Goal: Communication & Community: Answer question/provide support

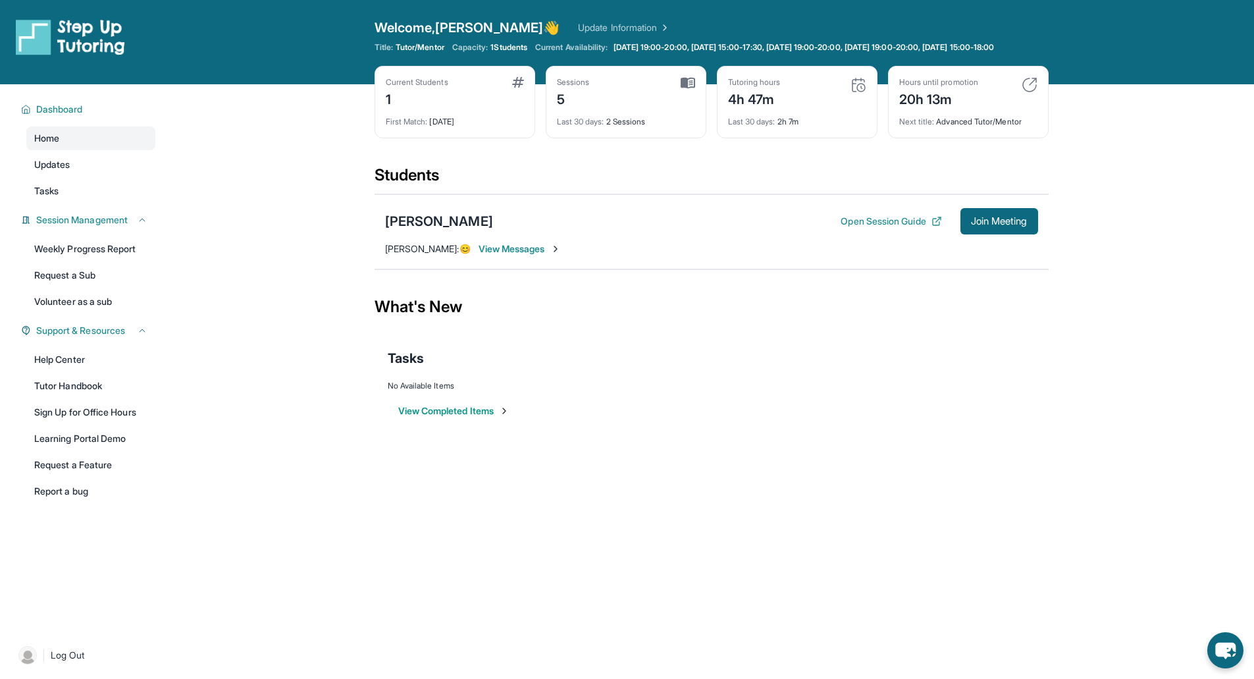
click at [511, 255] on span "View Messages" at bounding box center [520, 248] width 82 height 13
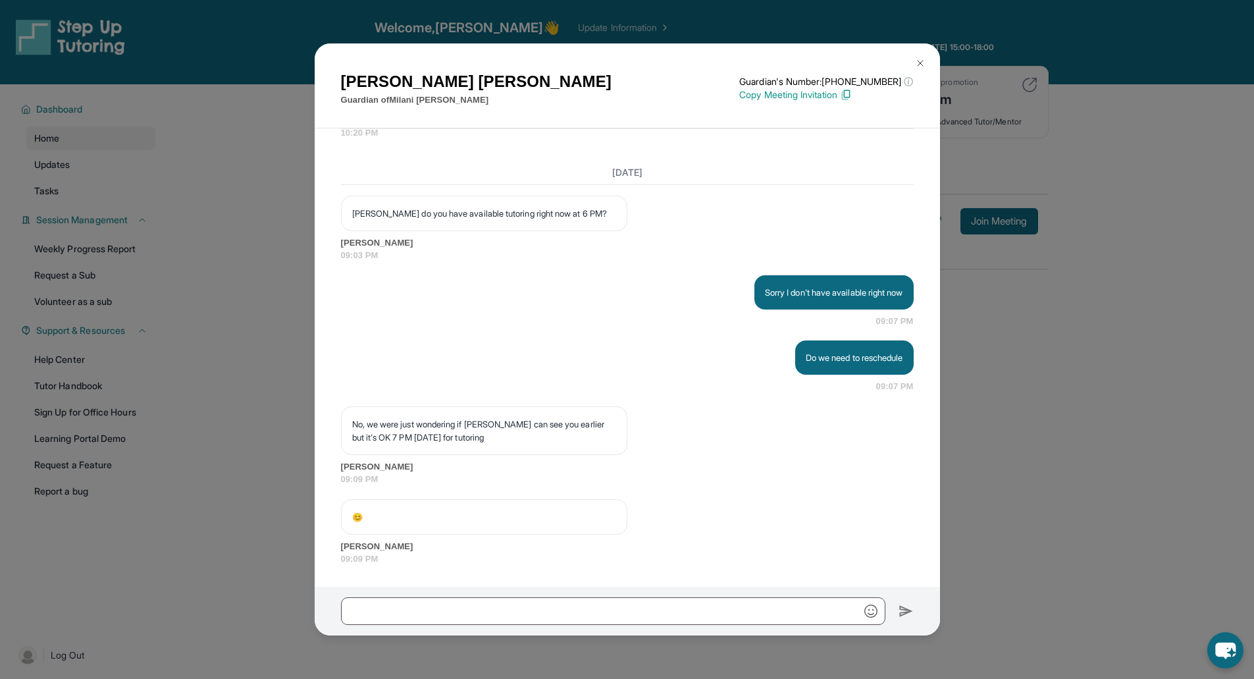
scroll to position [19427, 0]
click at [809, 389] on div "Do we need to reschedule 09:07 PM" at bounding box center [627, 366] width 573 height 53
click at [860, 392] on div "Do we need to reschedule 09:07 PM" at bounding box center [627, 366] width 573 height 53
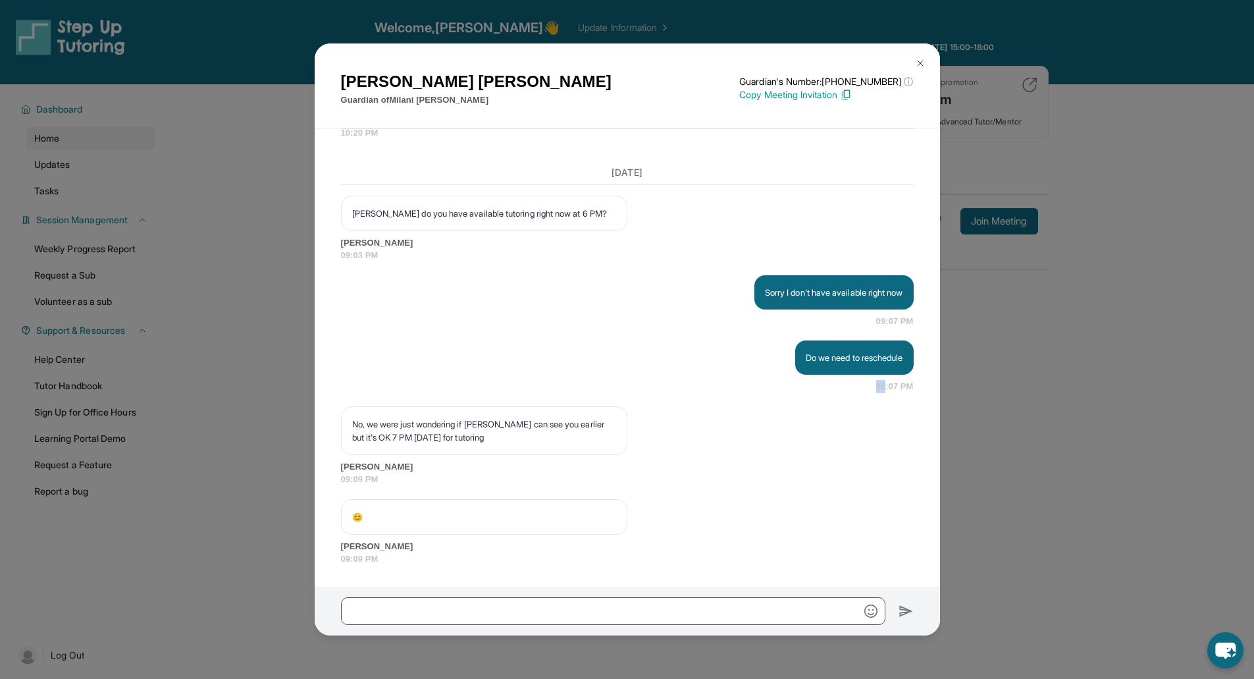
click at [860, 392] on div "Do we need to reschedule 09:07 PM" at bounding box center [627, 366] width 573 height 53
click at [776, 407] on div "No, we were just wondering if Milani can see you earlier but it's OK 7 PM today…" at bounding box center [627, 446] width 573 height 80
click at [737, 421] on div "No, we were just wondering if Milani can see you earlier but it's OK 7 PM today…" at bounding box center [627, 446] width 573 height 80
click at [923, 59] on img at bounding box center [920, 63] width 11 height 11
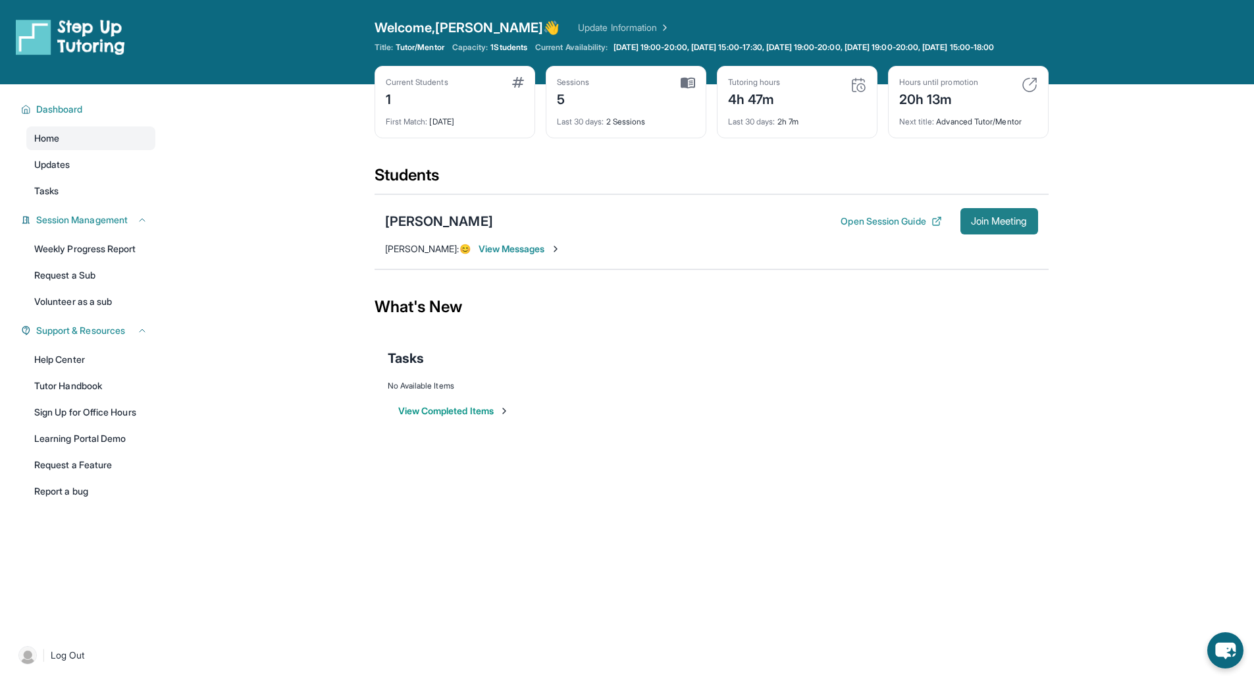
click at [971, 225] on span "Join Meeting" at bounding box center [999, 221] width 57 height 8
click at [433, 230] on div "Milani Rodriguez" at bounding box center [439, 221] width 108 height 18
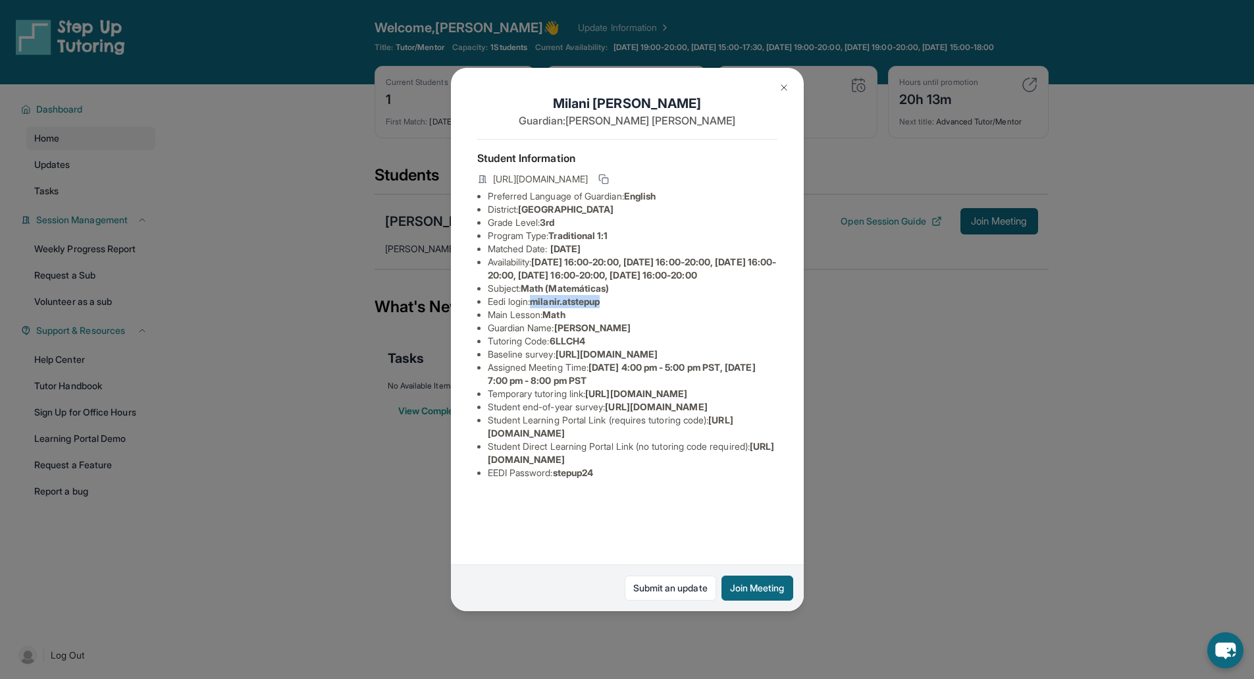
drag, startPoint x: 621, startPoint y: 325, endPoint x: 539, endPoint y: 323, distance: 81.6
click at [539, 308] on li "Eedi login : milanir.atstepup" at bounding box center [633, 301] width 290 height 13
copy span "milanir.atstepup"
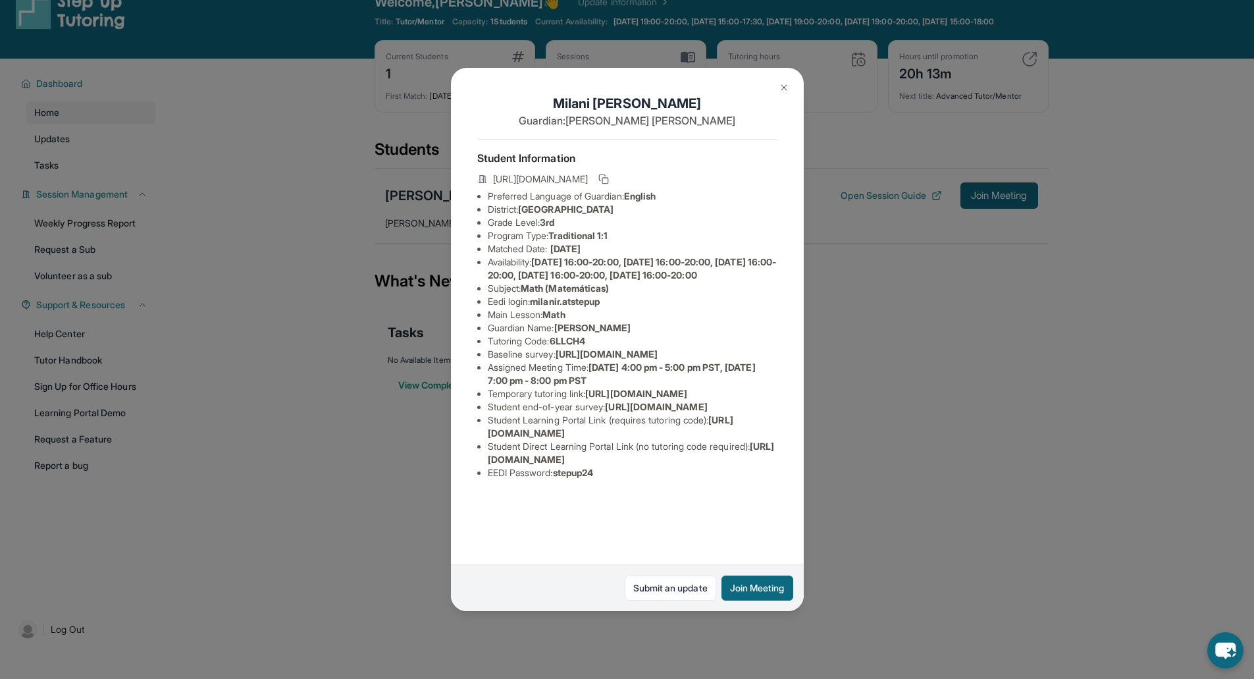
click at [585, 478] on span "stepup24" at bounding box center [573, 472] width 41 height 11
copy span "stepup24"
